Goal: Find specific page/section: Find specific page/section

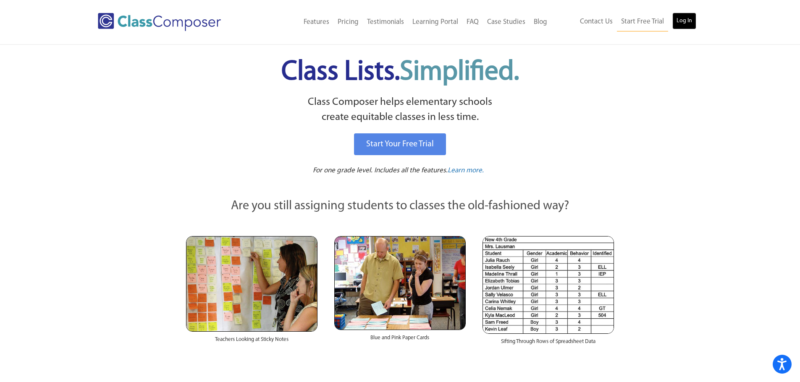
click at [685, 21] on link "Log In" at bounding box center [684, 21] width 24 height 17
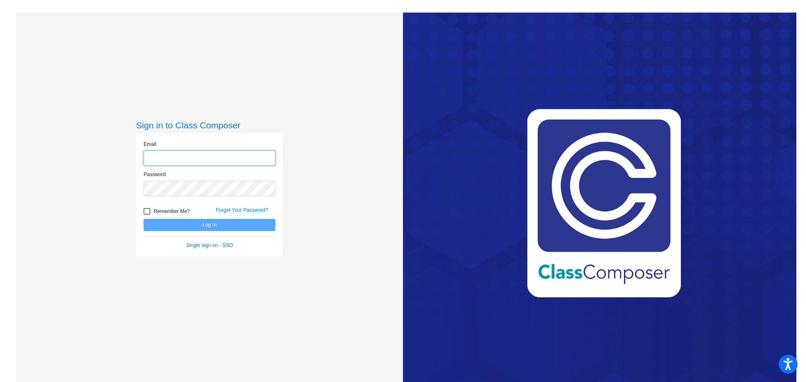
type input "[EMAIL_ADDRESS][PERSON_NAME][DOMAIN_NAME]"
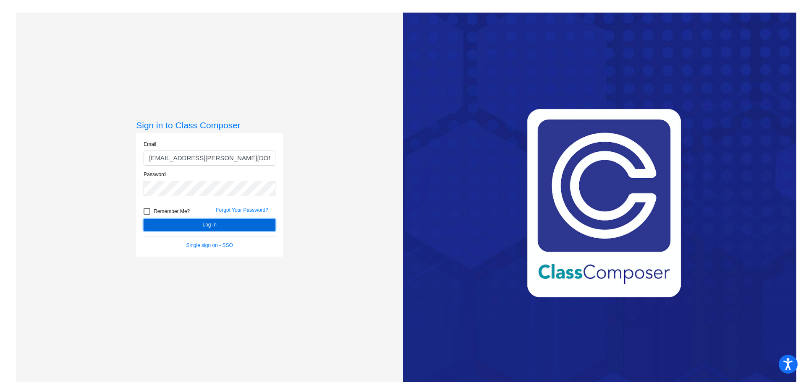
click at [192, 223] on button "Log In" at bounding box center [210, 225] width 132 height 12
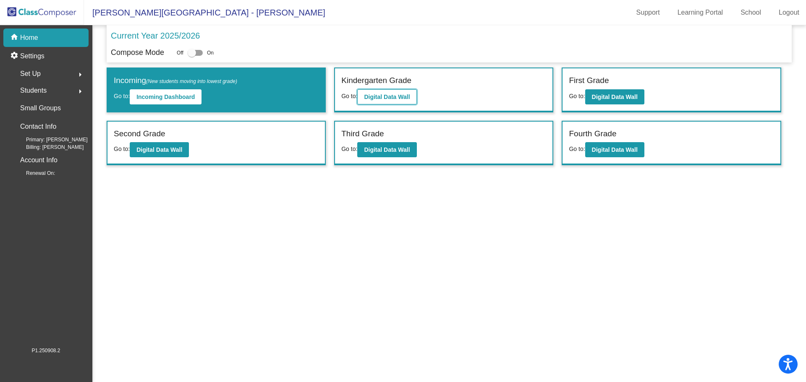
click at [375, 96] on b "Digital Data Wall" at bounding box center [387, 97] width 46 height 7
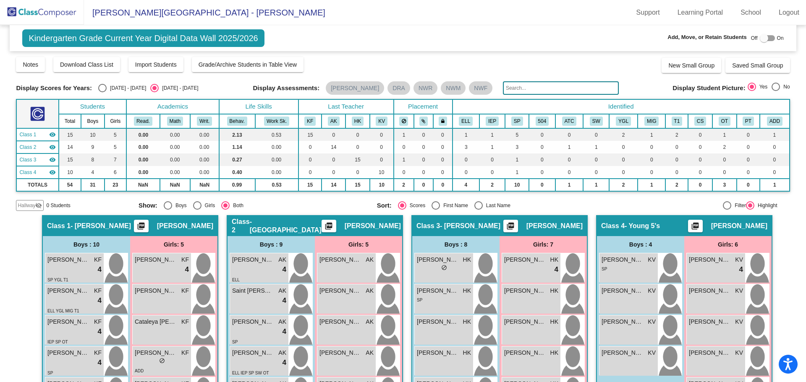
click at [127, 14] on span "[PERSON_NAME][GEOGRAPHIC_DATA] - [PERSON_NAME]" at bounding box center [204, 12] width 241 height 13
click at [127, 13] on span "[PERSON_NAME][GEOGRAPHIC_DATA] - [PERSON_NAME]" at bounding box center [204, 12] width 241 height 13
click at [54, 12] on img at bounding box center [42, 12] width 84 height 25
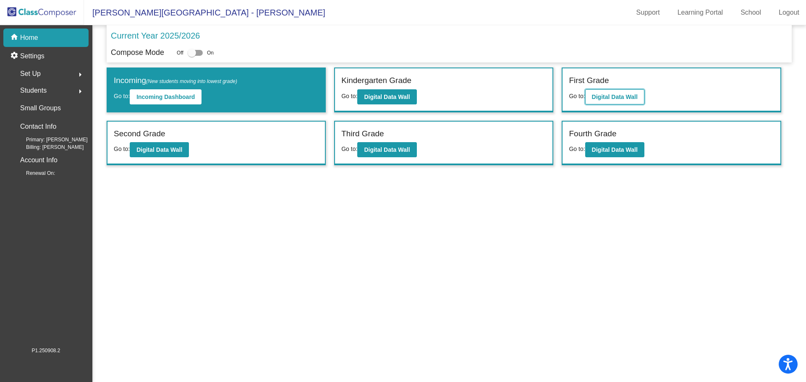
click at [620, 94] on b "Digital Data Wall" at bounding box center [615, 97] width 46 height 7
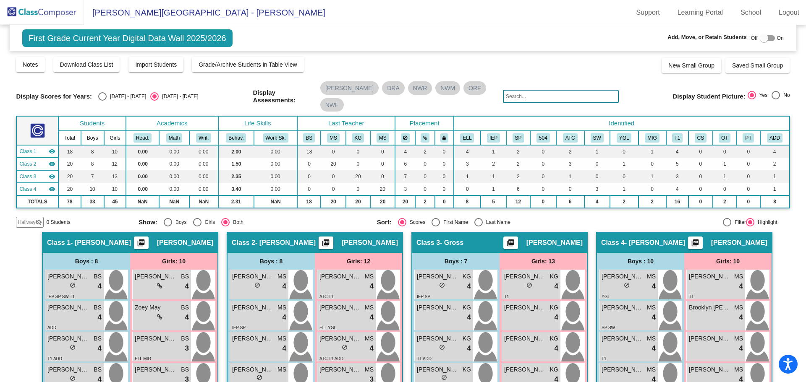
scroll to position [84, 0]
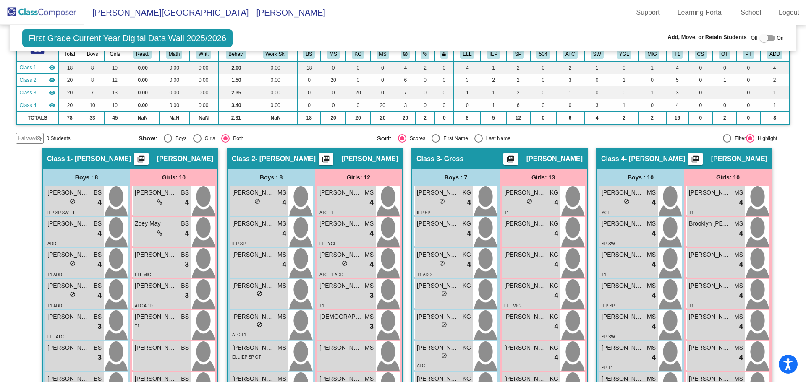
click at [57, 13] on img at bounding box center [42, 12] width 84 height 25
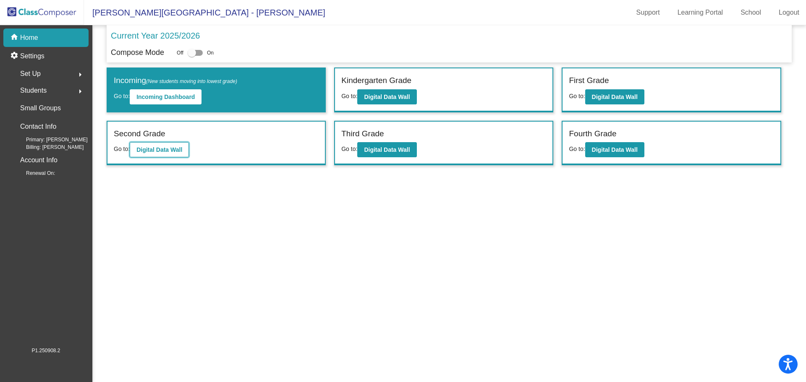
click at [138, 151] on b "Digital Data Wall" at bounding box center [159, 149] width 46 height 7
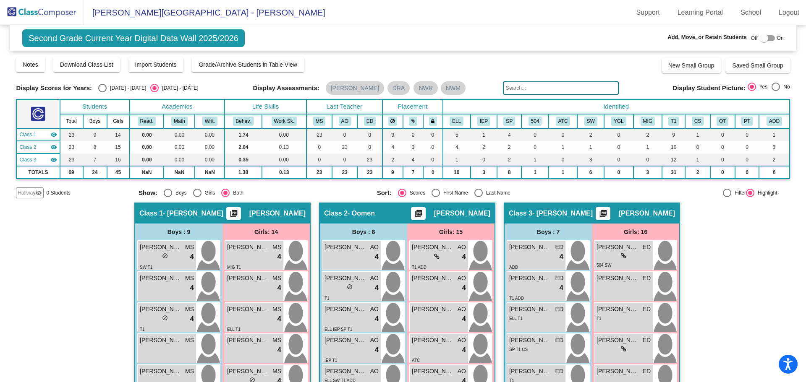
click at [34, 9] on img at bounding box center [42, 12] width 84 height 25
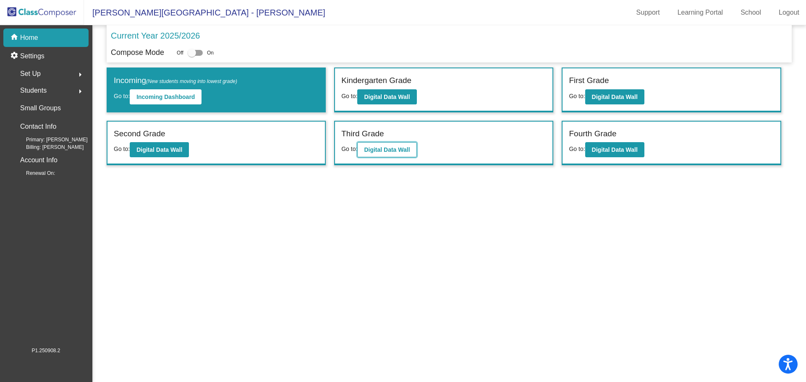
click at [369, 146] on b "Digital Data Wall" at bounding box center [387, 149] width 46 height 7
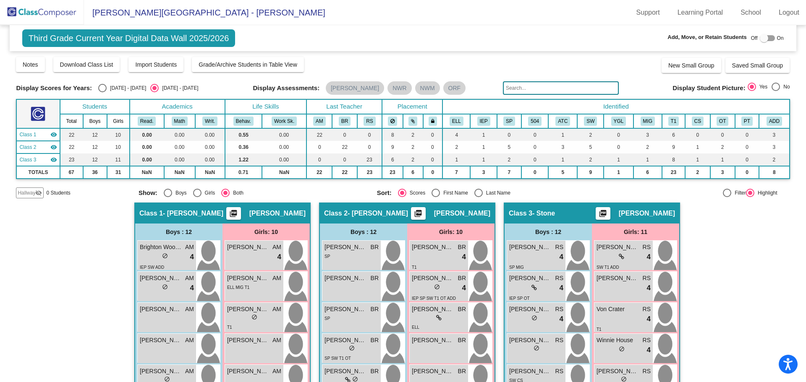
click at [49, 12] on img at bounding box center [42, 12] width 84 height 25
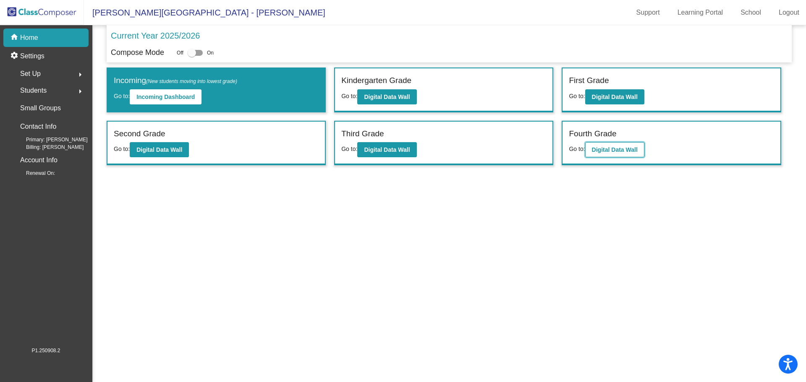
click at [604, 151] on b "Digital Data Wall" at bounding box center [615, 149] width 46 height 7
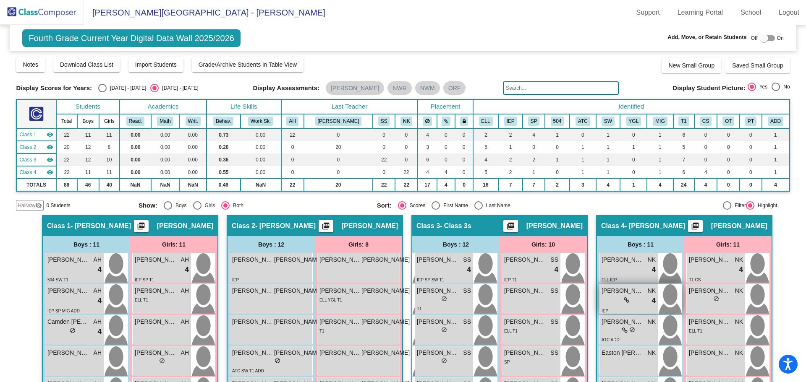
click at [625, 301] on icon at bounding box center [626, 301] width 5 height 6
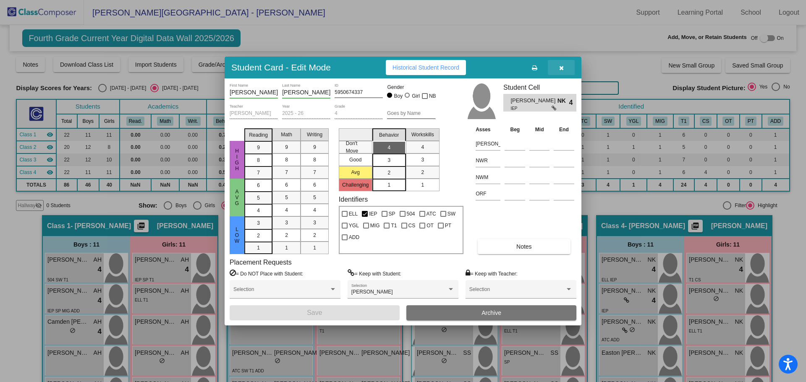
click at [562, 68] on icon "button" at bounding box center [561, 68] width 5 height 6
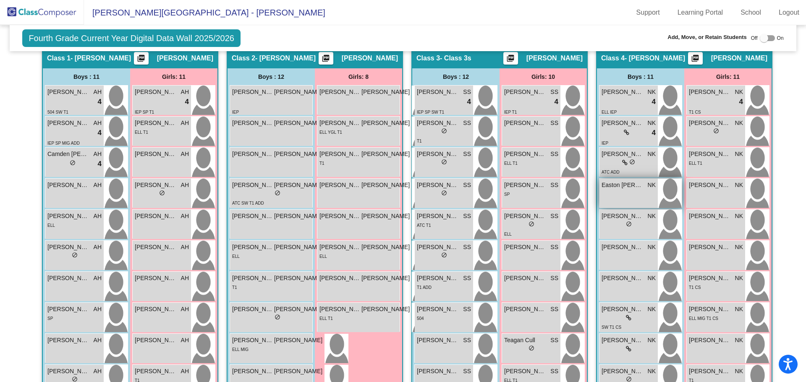
scroll to position [210, 0]
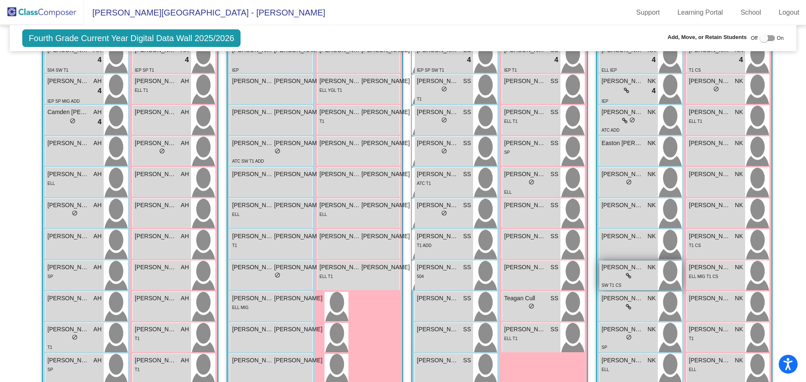
click at [626, 276] on icon at bounding box center [628, 276] width 5 height 6
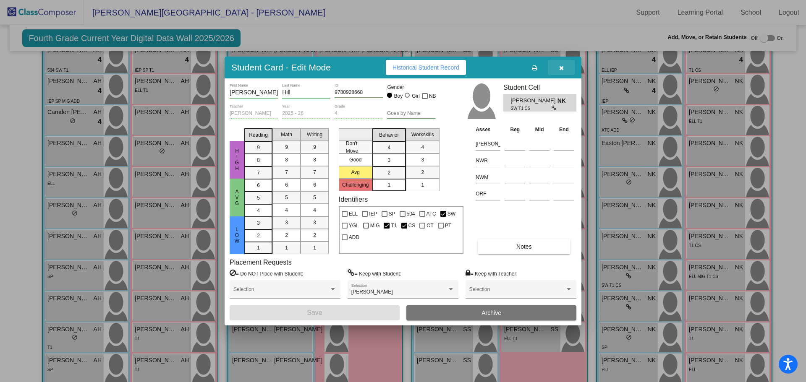
click at [560, 69] on icon "button" at bounding box center [561, 68] width 5 height 6
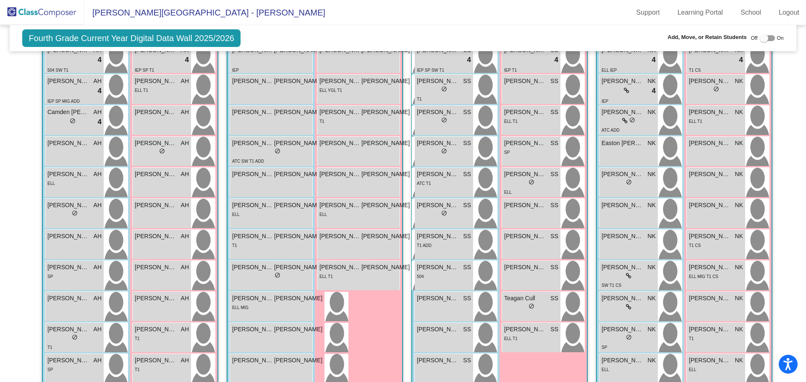
scroll to position [84, 0]
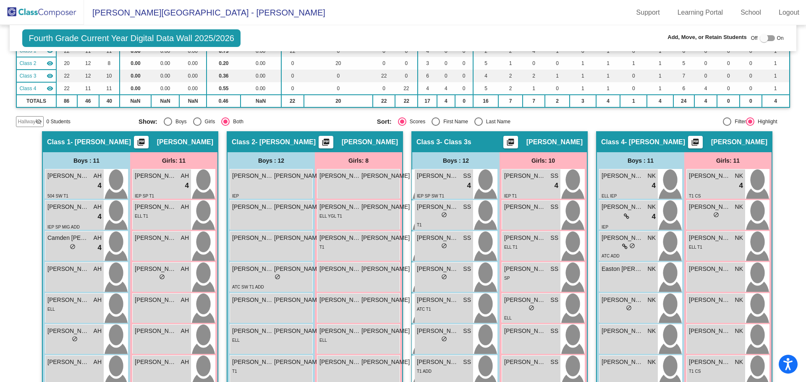
click at [44, 10] on img at bounding box center [42, 12] width 84 height 25
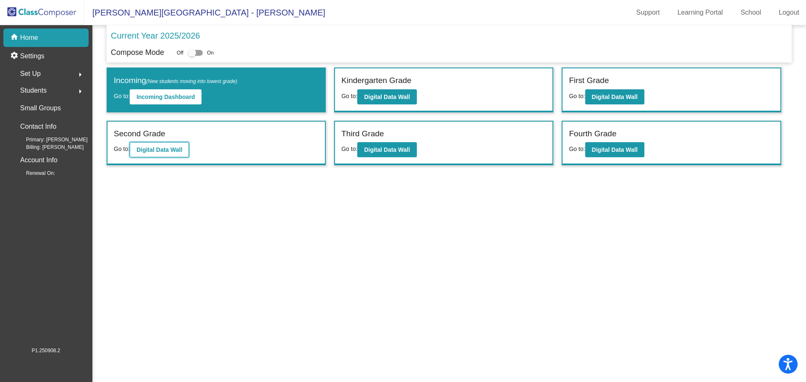
click at [154, 146] on b "Digital Data Wall" at bounding box center [159, 149] width 46 height 7
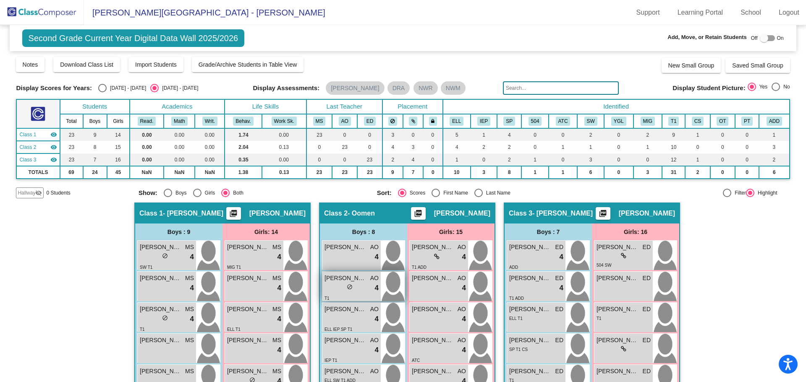
click at [329, 280] on span "[PERSON_NAME]" at bounding box center [345, 278] width 42 height 9
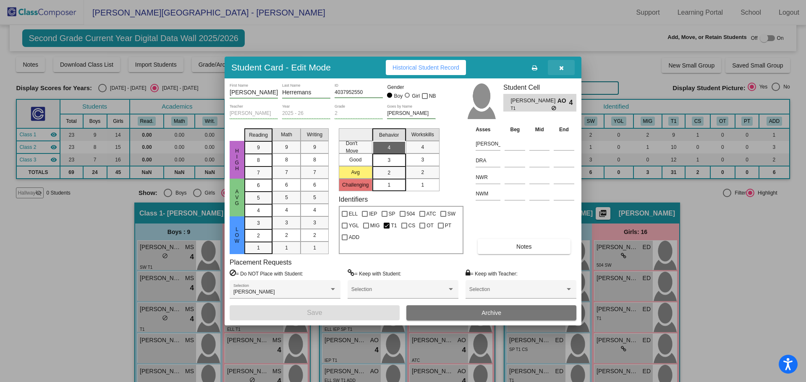
click at [561, 65] on icon "button" at bounding box center [561, 68] width 5 height 6
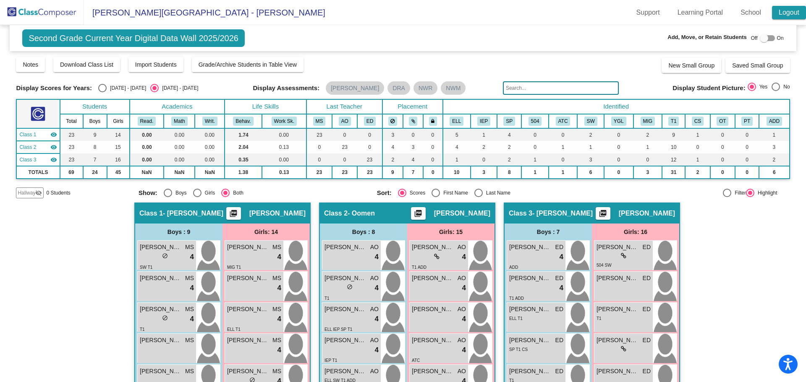
click at [781, 10] on link "Logout" at bounding box center [789, 12] width 34 height 13
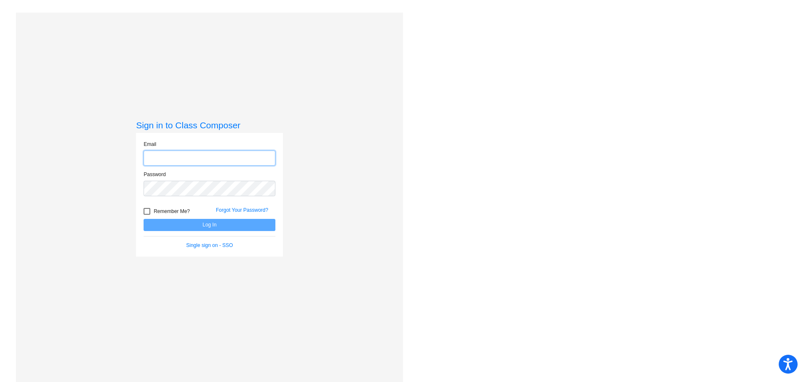
type input "[EMAIL_ADDRESS][PERSON_NAME][DOMAIN_NAME]"
